Goal: Information Seeking & Learning: Find specific fact

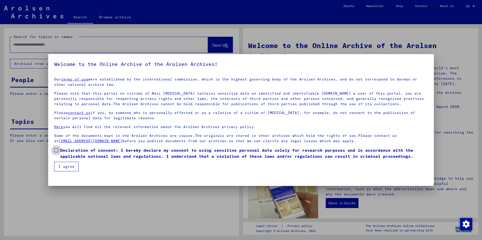
click at [56, 151] on span at bounding box center [56, 150] width 4 height 4
click at [62, 164] on button "I agree" at bounding box center [66, 167] width 24 height 10
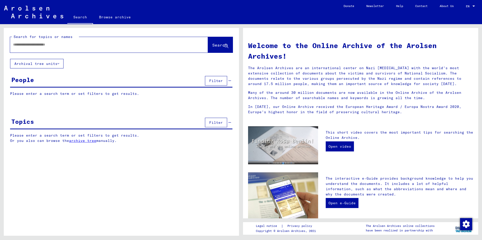
click at [19, 44] on input "text" at bounding box center [103, 44] width 180 height 5
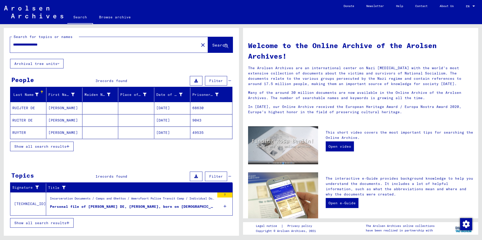
click at [130, 110] on mat-cell at bounding box center [136, 108] width 36 height 12
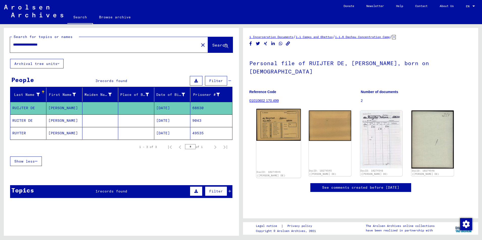
click at [275, 129] on img at bounding box center [278, 125] width 44 height 32
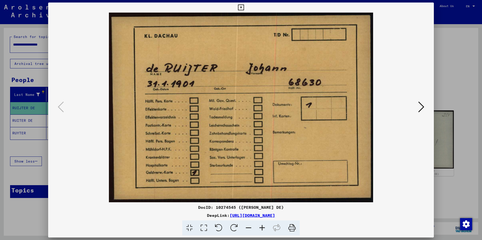
click at [421, 107] on icon at bounding box center [421, 107] width 6 height 12
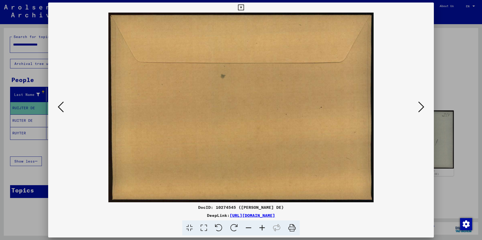
click at [421, 107] on icon at bounding box center [421, 107] width 6 height 12
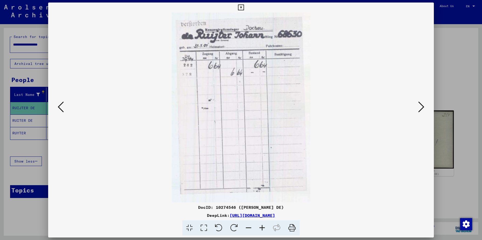
click at [421, 107] on icon at bounding box center [421, 107] width 6 height 12
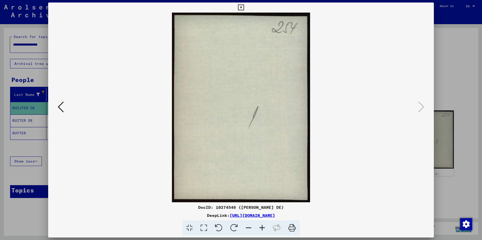
click at [239, 7] on icon at bounding box center [241, 8] width 6 height 6
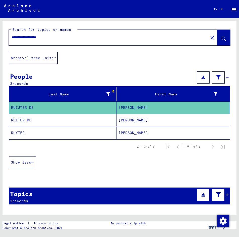
drag, startPoint x: 157, startPoint y: 7, endPoint x: 68, endPoint y: 9, distance: 89.5
click at [68, 9] on mat-toolbar "Search Browse archive Detailed questions/information about the documents? Send …" at bounding box center [119, 9] width 239 height 18
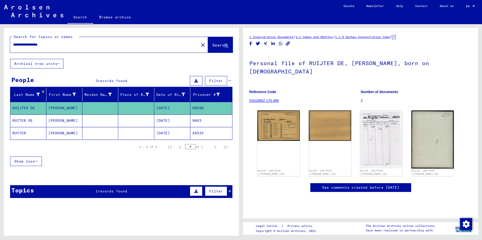
click at [218, 123] on mat-cell "9043" at bounding box center [211, 121] width 42 height 12
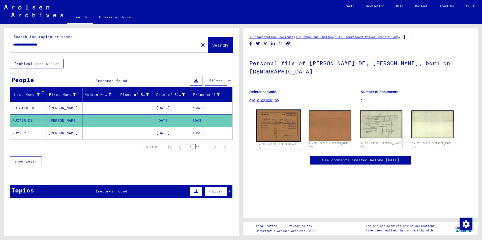
click at [281, 117] on img at bounding box center [278, 126] width 44 height 32
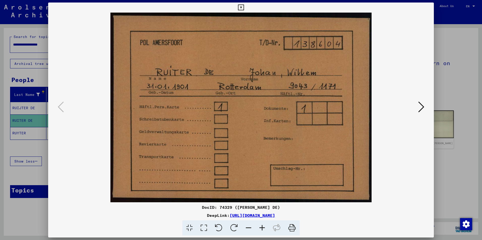
click at [424, 106] on icon at bounding box center [421, 107] width 6 height 12
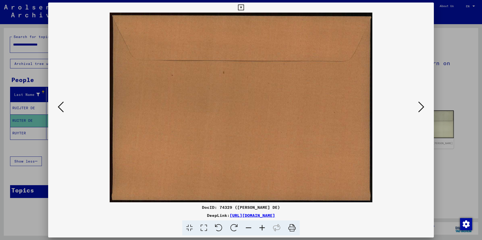
click at [424, 106] on icon at bounding box center [421, 107] width 6 height 12
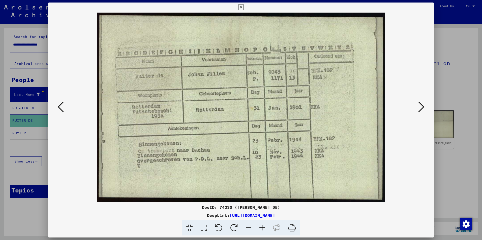
click at [424, 106] on icon at bounding box center [421, 107] width 6 height 12
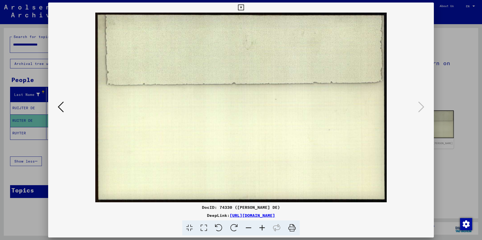
click at [240, 9] on icon at bounding box center [241, 8] width 6 height 6
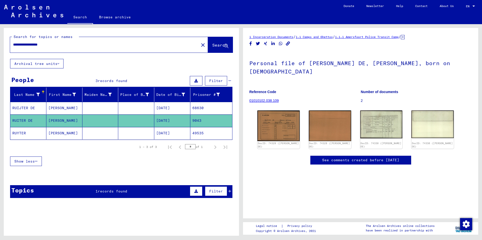
click at [215, 128] on mat-cell "49535" at bounding box center [211, 133] width 42 height 12
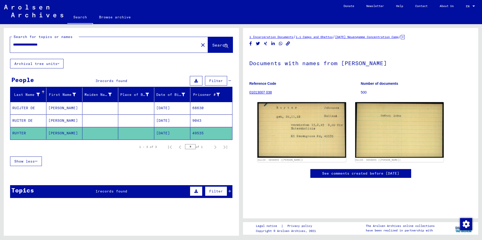
click at [208, 111] on mat-cell "68630" at bounding box center [211, 108] width 42 height 12
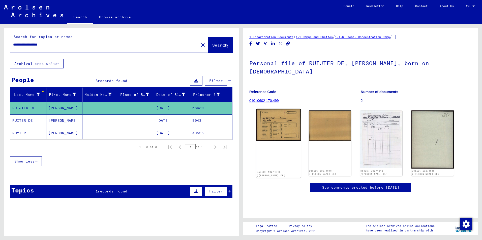
click at [263, 110] on img at bounding box center [278, 125] width 44 height 32
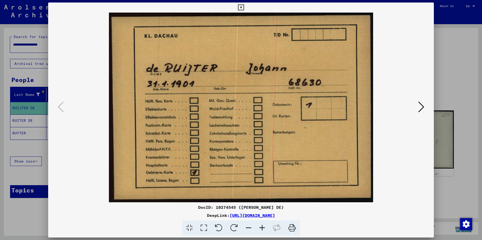
click at [263, 110] on img at bounding box center [240, 108] width 351 height 190
click at [244, 9] on icon at bounding box center [241, 8] width 6 height 6
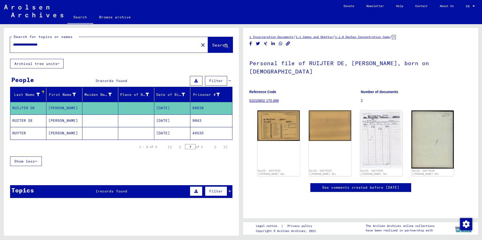
click at [33, 44] on input "**********" at bounding box center [104, 44] width 183 height 5
type input "**********"
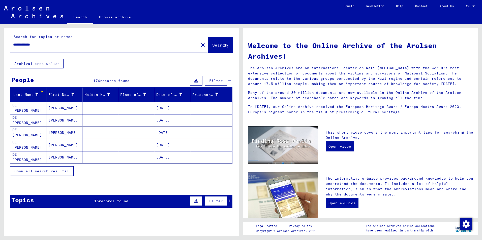
click at [193, 161] on mat-cell at bounding box center [211, 157] width 42 height 12
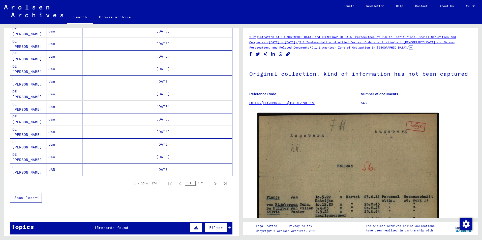
scroll to position [252, 0]
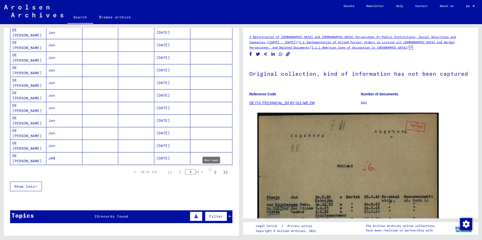
click at [213, 173] on icon "Next page" at bounding box center [215, 172] width 7 height 7
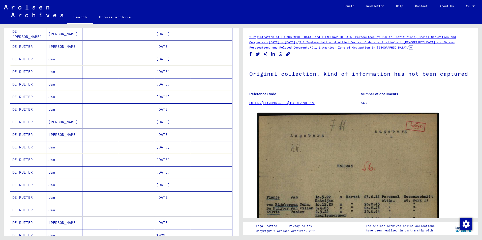
scroll to position [76, 0]
click at [201, 136] on mat-cell at bounding box center [211, 133] width 42 height 12
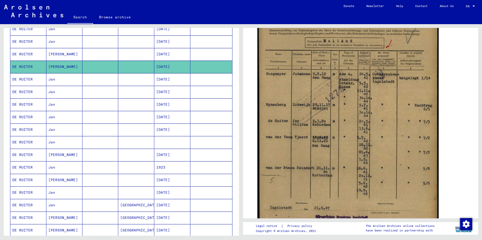
scroll to position [151, 0]
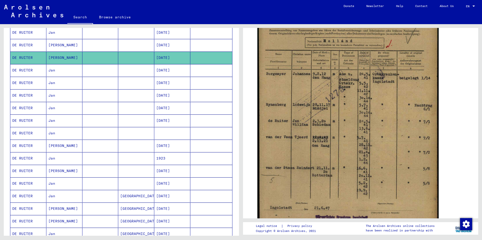
click at [217, 187] on mat-cell at bounding box center [211, 184] width 42 height 12
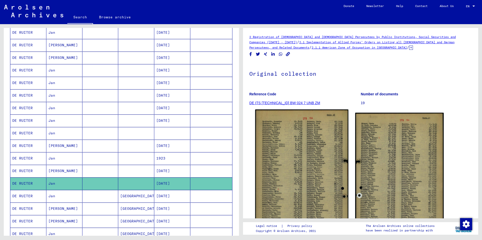
click at [302, 177] on img at bounding box center [301, 177] width 93 height 134
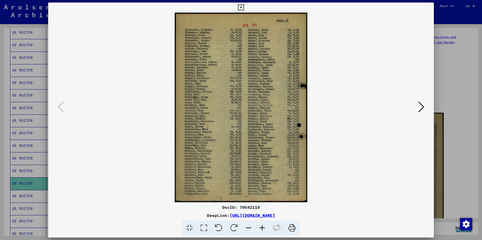
click at [422, 110] on icon at bounding box center [421, 107] width 6 height 12
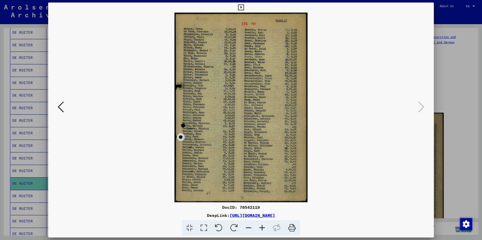
click at [240, 8] on icon at bounding box center [241, 8] width 6 height 6
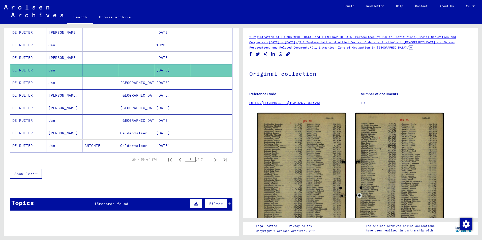
scroll to position [277, 0]
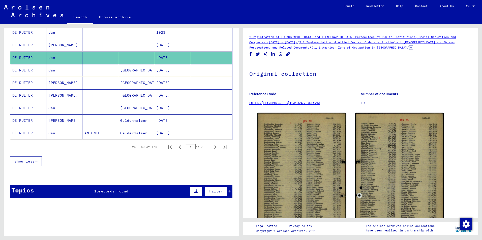
click at [211, 73] on mat-cell at bounding box center [211, 70] width 42 height 12
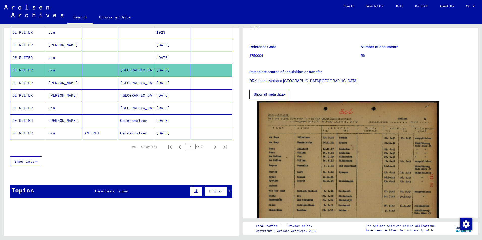
scroll to position [101, 0]
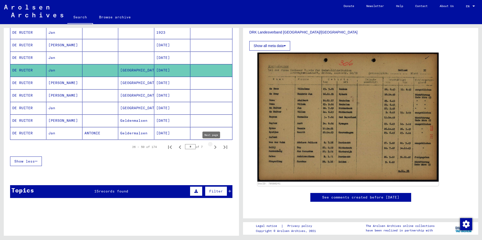
click at [212, 145] on icon "Next page" at bounding box center [215, 147] width 7 height 7
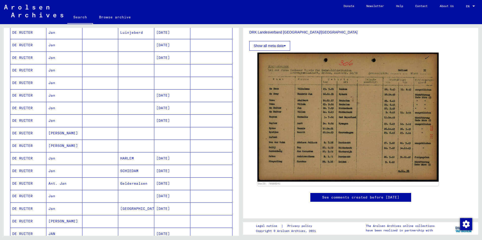
click at [204, 75] on mat-cell at bounding box center [211, 70] width 42 height 12
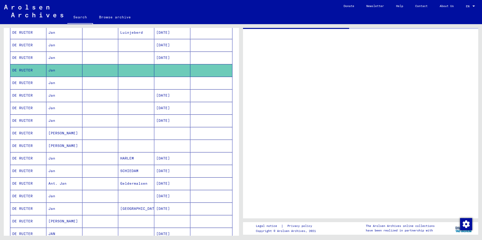
click at [204, 75] on mat-cell at bounding box center [211, 70] width 42 height 12
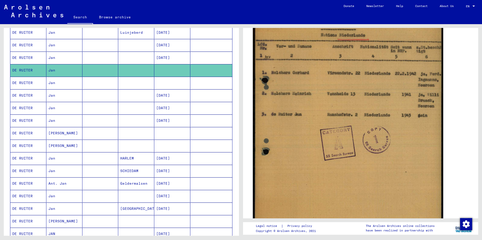
scroll to position [151, 0]
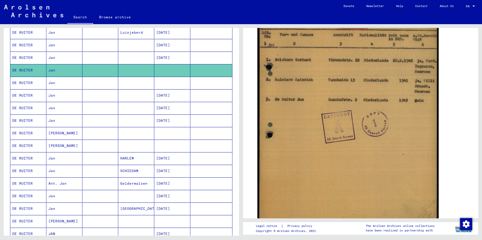
click at [209, 84] on mat-cell at bounding box center [211, 83] width 42 height 12
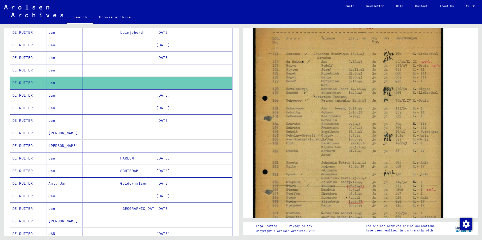
scroll to position [76, 0]
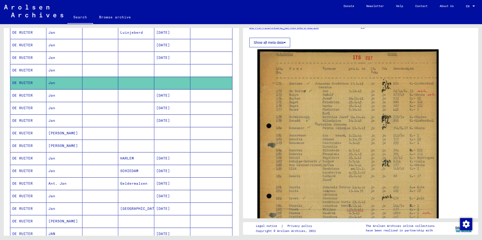
click at [217, 110] on mat-cell at bounding box center [211, 108] width 42 height 12
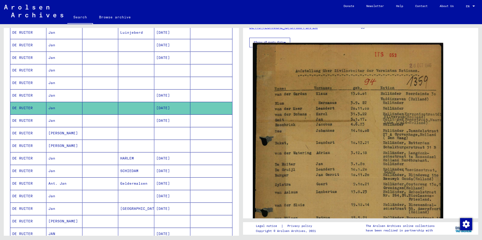
scroll to position [101, 0]
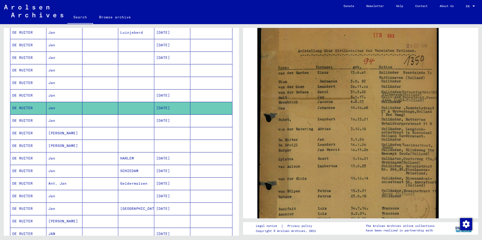
click at [204, 122] on mat-cell at bounding box center [211, 121] width 42 height 12
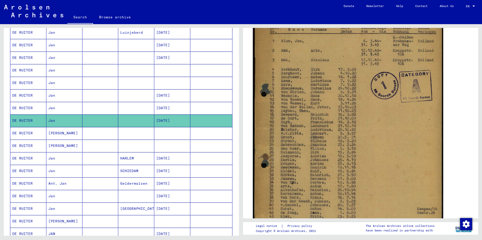
scroll to position [151, 0]
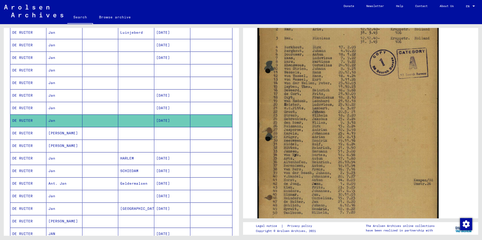
click at [213, 133] on mat-cell at bounding box center [211, 133] width 42 height 12
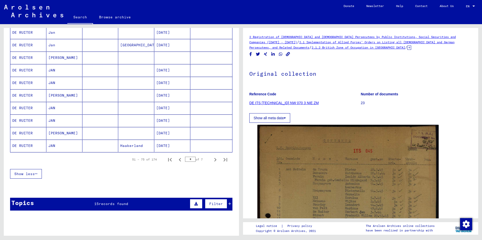
scroll to position [277, 0]
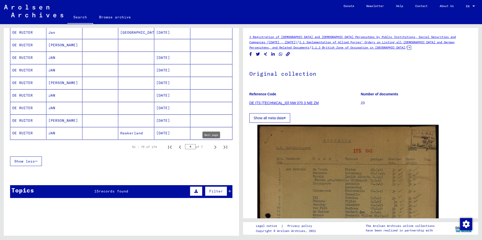
click at [212, 149] on icon "Next page" at bounding box center [215, 147] width 7 height 7
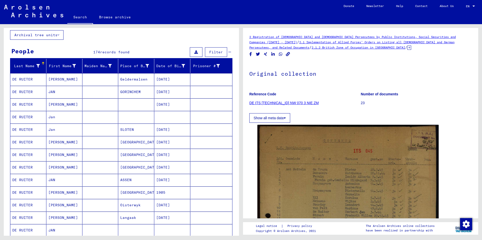
scroll to position [25, 0]
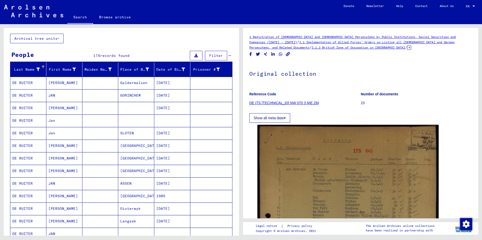
click at [216, 126] on mat-cell at bounding box center [211, 121] width 42 height 12
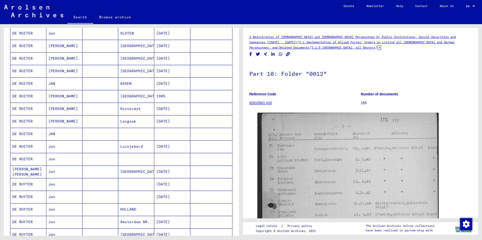
scroll to position [126, 0]
click at [200, 136] on mat-cell at bounding box center [211, 133] width 42 height 12
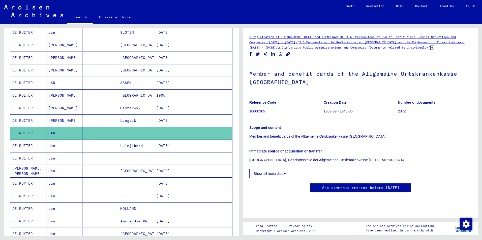
scroll to position [50, 0]
click at [196, 161] on mat-cell at bounding box center [211, 159] width 42 height 12
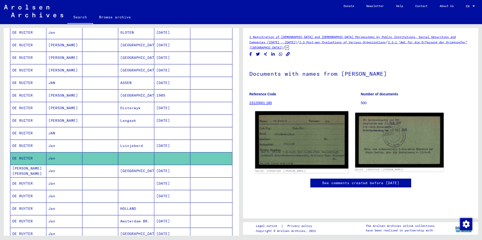
click at [289, 141] on img at bounding box center [301, 139] width 93 height 57
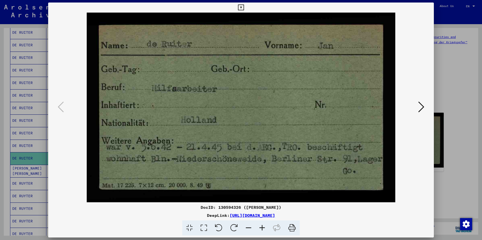
click at [243, 9] on icon at bounding box center [241, 8] width 6 height 6
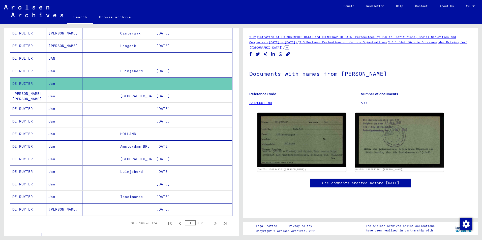
scroll to position [202, 0]
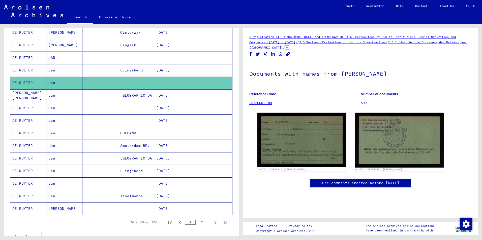
click at [207, 136] on mat-cell at bounding box center [211, 133] width 42 height 12
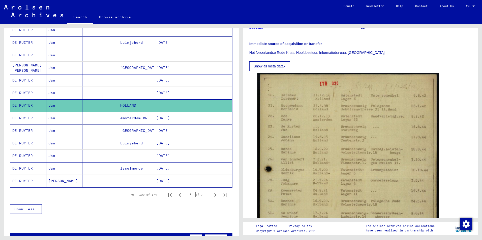
scroll to position [252, 0]
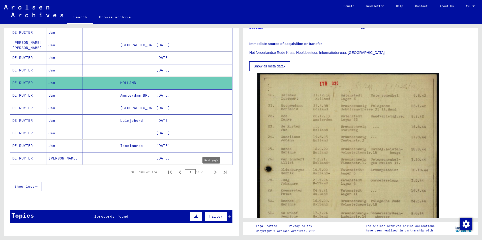
click at [212, 174] on icon "Next page" at bounding box center [215, 172] width 7 height 7
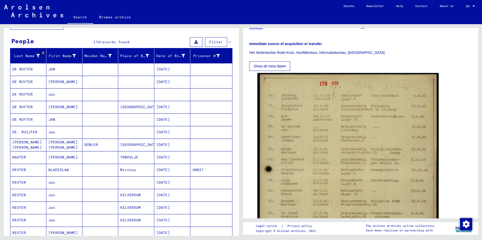
scroll to position [25, 0]
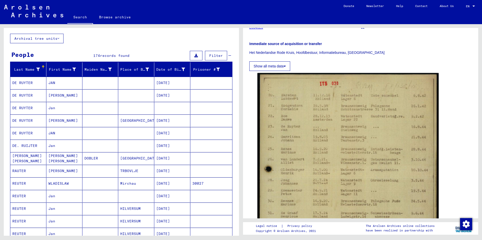
click at [209, 112] on mat-cell at bounding box center [211, 108] width 42 height 12
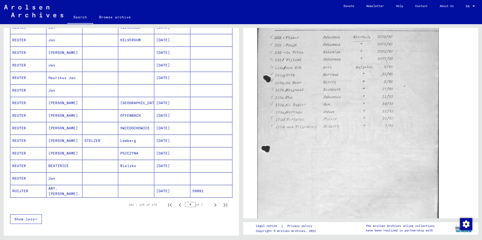
scroll to position [227, 0]
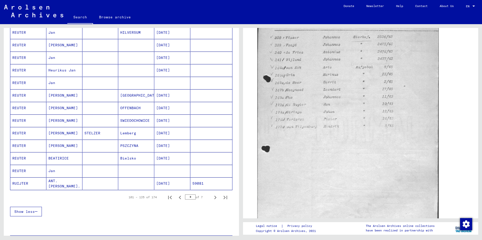
click at [206, 172] on mat-cell at bounding box center [211, 171] width 42 height 12
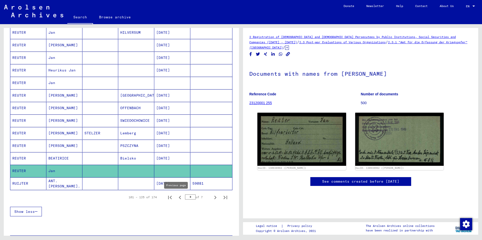
click at [177, 198] on icon "Previous page" at bounding box center [179, 197] width 7 height 7
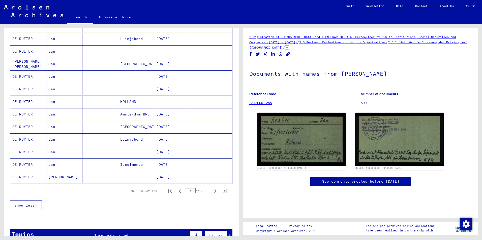
scroll to position [252, 0]
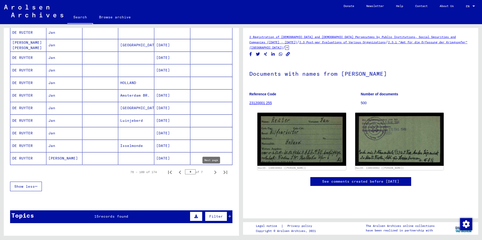
click at [212, 172] on icon "Next page" at bounding box center [215, 172] width 7 height 7
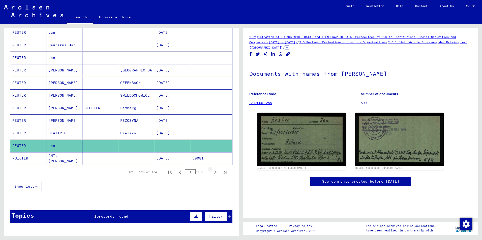
click at [212, 172] on icon "Next page" at bounding box center [215, 172] width 7 height 7
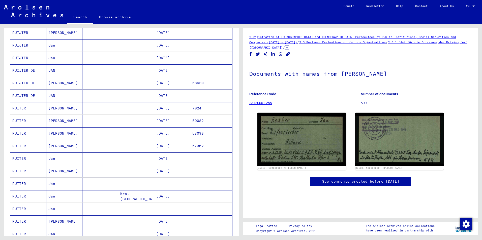
scroll to position [76, 0]
click at [196, 69] on mat-cell at bounding box center [211, 70] width 42 height 12
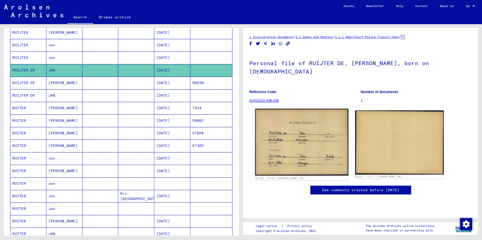
click at [292, 118] on img at bounding box center [301, 142] width 93 height 67
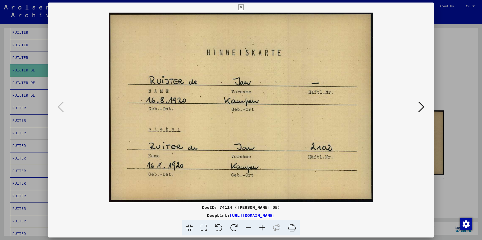
click at [238, 11] on button at bounding box center [240, 8] width 9 height 10
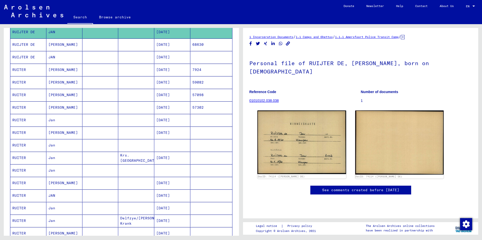
scroll to position [126, 0]
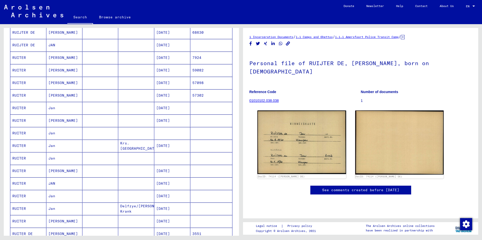
click at [218, 132] on mat-cell at bounding box center [211, 133] width 42 height 12
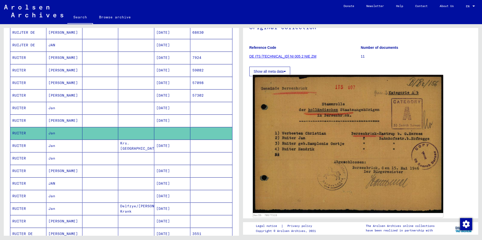
scroll to position [50, 0]
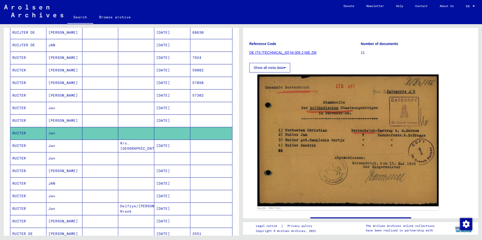
click at [191, 160] on mat-cell at bounding box center [211, 159] width 42 height 12
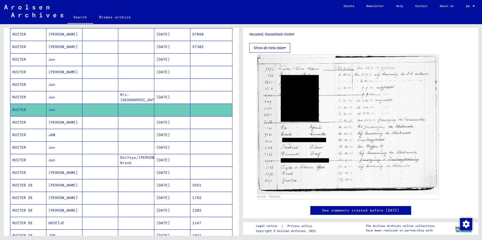
scroll to position [202, 0]
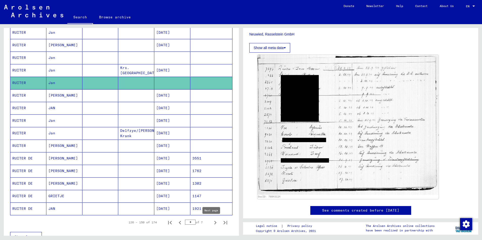
click at [212, 223] on icon "Next page" at bounding box center [215, 223] width 7 height 7
type input "*"
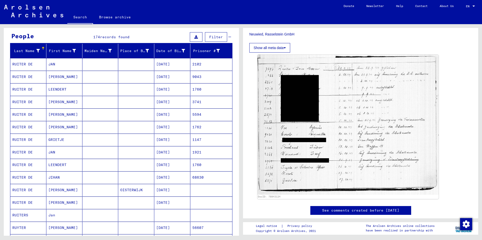
scroll to position [25, 0]
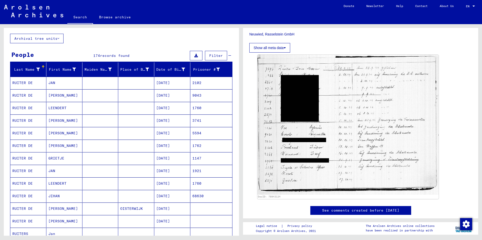
click at [208, 84] on mat-cell "2102" at bounding box center [211, 83] width 42 height 12
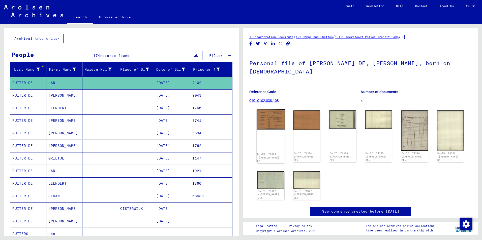
click at [278, 113] on img at bounding box center [271, 119] width 28 height 20
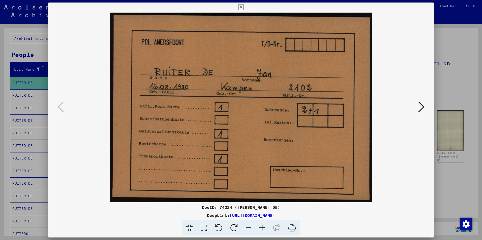
click at [418, 106] on button at bounding box center [421, 107] width 9 height 14
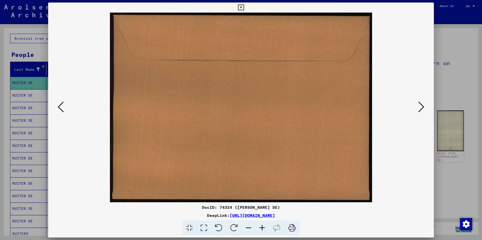
click at [418, 106] on button at bounding box center [421, 107] width 9 height 14
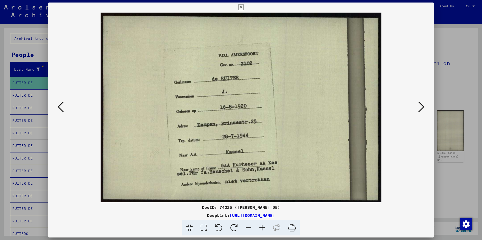
click at [418, 106] on button at bounding box center [421, 107] width 9 height 14
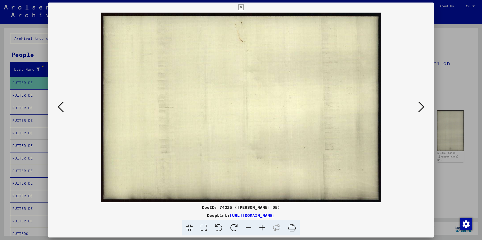
click at [418, 106] on button at bounding box center [421, 107] width 9 height 14
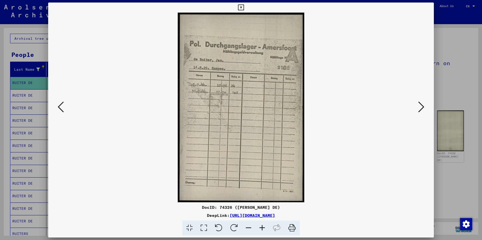
click at [418, 106] on button at bounding box center [421, 107] width 9 height 14
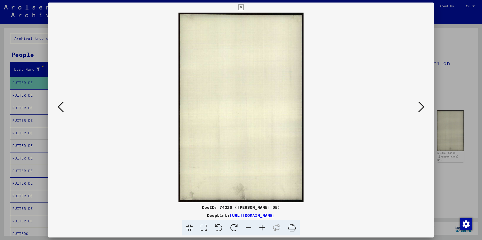
click at [418, 106] on button at bounding box center [421, 107] width 9 height 14
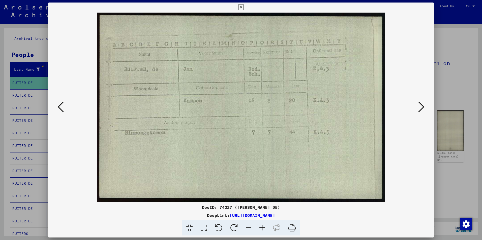
click at [418, 106] on button at bounding box center [421, 107] width 9 height 14
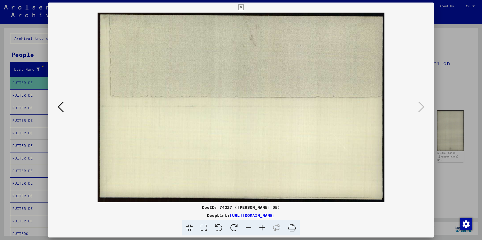
click at [240, 7] on icon at bounding box center [241, 8] width 6 height 6
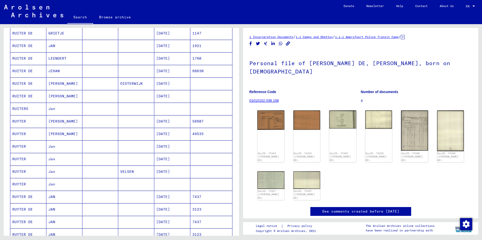
scroll to position [151, 0]
click at [215, 107] on mat-cell at bounding box center [211, 108] width 42 height 12
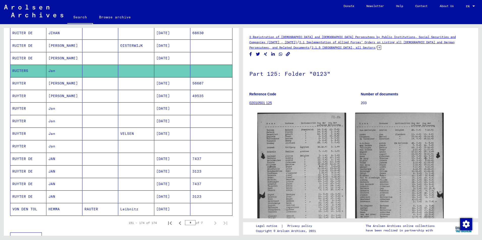
scroll to position [202, 0]
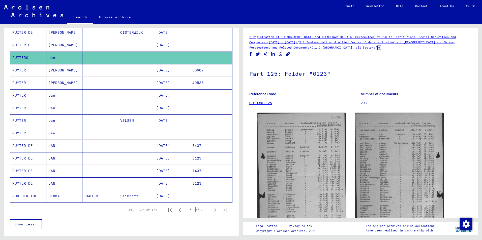
click at [218, 136] on mat-cell at bounding box center [211, 133] width 42 height 12
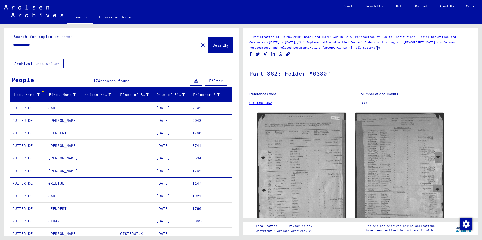
click at [44, 44] on input "**********" at bounding box center [104, 44] width 183 height 5
type input "*"
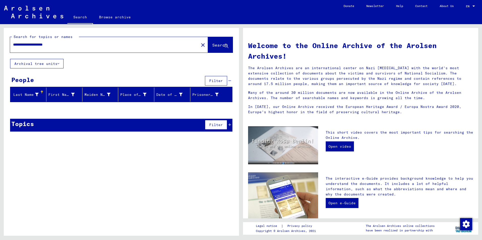
click at [43, 46] on input "**********" at bounding box center [103, 44] width 180 height 5
type input "**********"
click at [212, 46] on span "Search" at bounding box center [219, 45] width 15 height 5
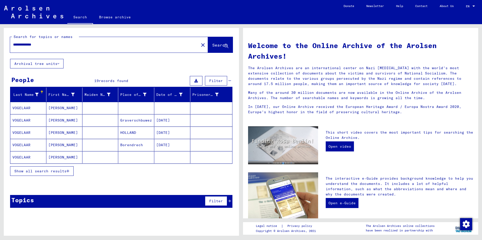
click at [214, 105] on mat-cell at bounding box center [211, 108] width 42 height 12
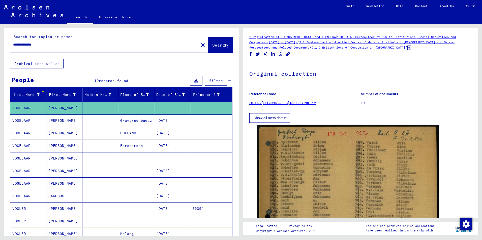
click at [201, 145] on mat-cell at bounding box center [211, 146] width 42 height 12
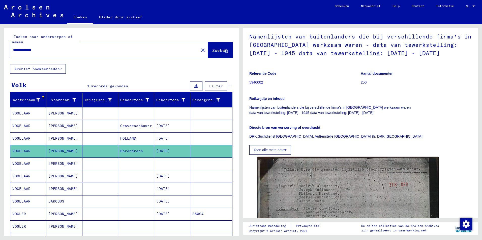
scroll to position [25, 0]
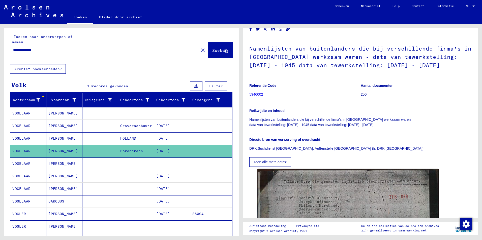
drag, startPoint x: 249, startPoint y: 46, endPoint x: 387, endPoint y: 151, distance: 173.4
click at [387, 151] on div "Namenlijsten van buitenlanders die bij verschillende firma's in [GEOGRAPHIC_DAT…" at bounding box center [360, 102] width 223 height 130
copy div "Namenlijsten van buitenlanders die bij verschillende firma's in [GEOGRAPHIC_DAT…"
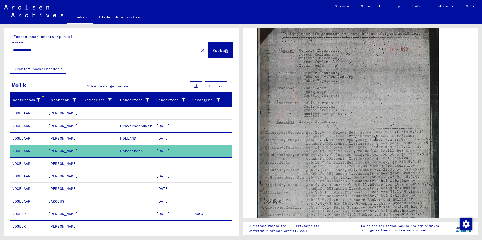
scroll to position [176, 0]
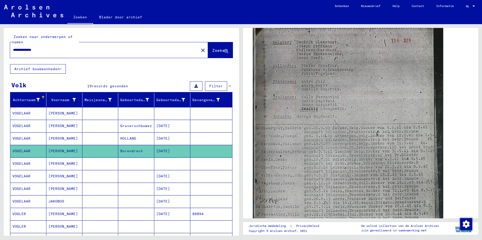
click at [333, 101] on img at bounding box center [348, 145] width 190 height 269
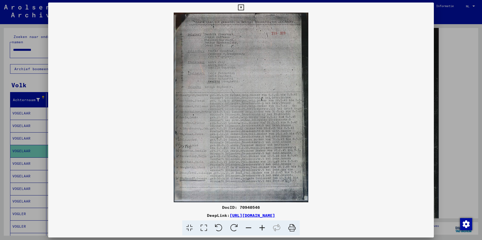
drag, startPoint x: 222, startPoint y: 206, endPoint x: 260, endPoint y: 208, distance: 38.1
click at [260, 208] on div "DocID: 70940546" at bounding box center [241, 208] width 386 height 6
copy div "DocID: 70940546"
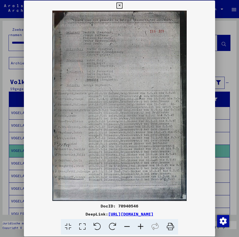
click at [122, 4] on icon at bounding box center [120, 6] width 6 height 6
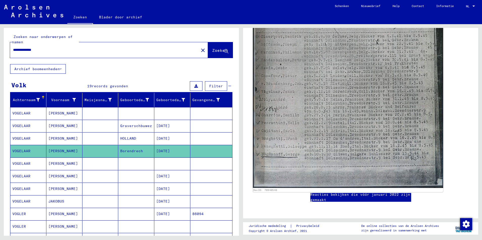
scroll to position [328, 0]
click at [321, 85] on img at bounding box center [348, 54] width 190 height 269
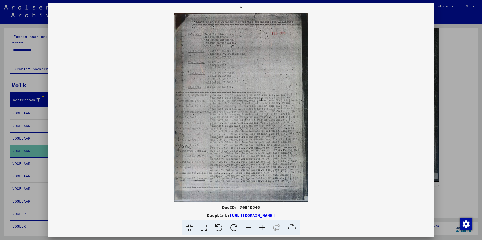
click at [240, 7] on icon at bounding box center [241, 8] width 6 height 6
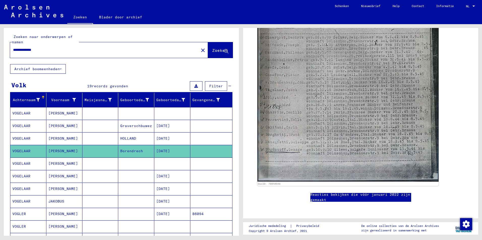
click at [214, 167] on mat-cell at bounding box center [211, 164] width 42 height 12
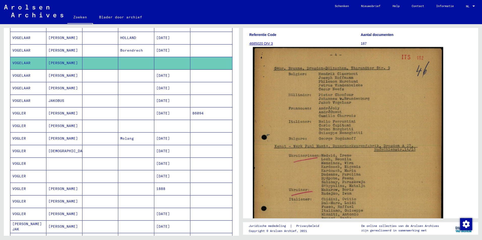
scroll to position [50, 0]
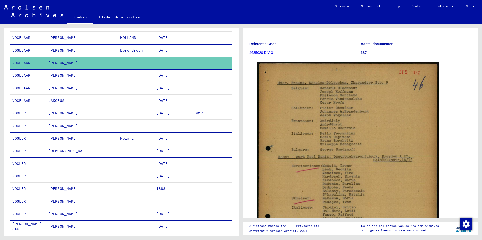
click at [199, 51] on mat-cell at bounding box center [211, 50] width 42 height 12
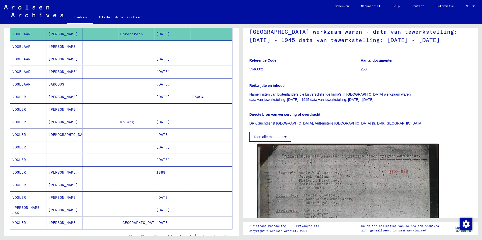
scroll to position [126, 0]
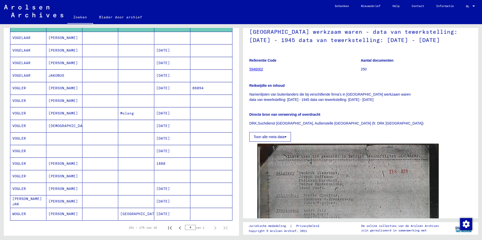
click at [208, 96] on mat-cell at bounding box center [211, 101] width 42 height 12
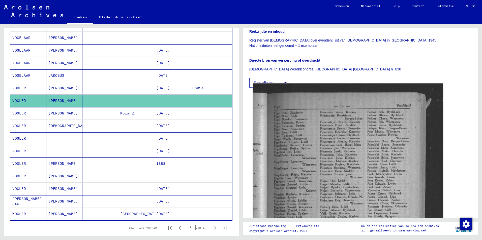
scroll to position [101, 0]
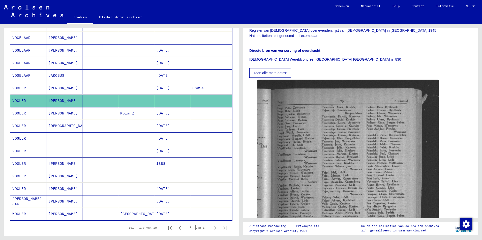
click at [219, 177] on mat-cell at bounding box center [211, 176] width 42 height 12
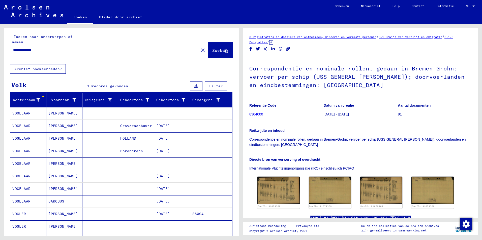
click at [202, 166] on mat-cell at bounding box center [211, 164] width 42 height 12
